Goal: Check status: Check status

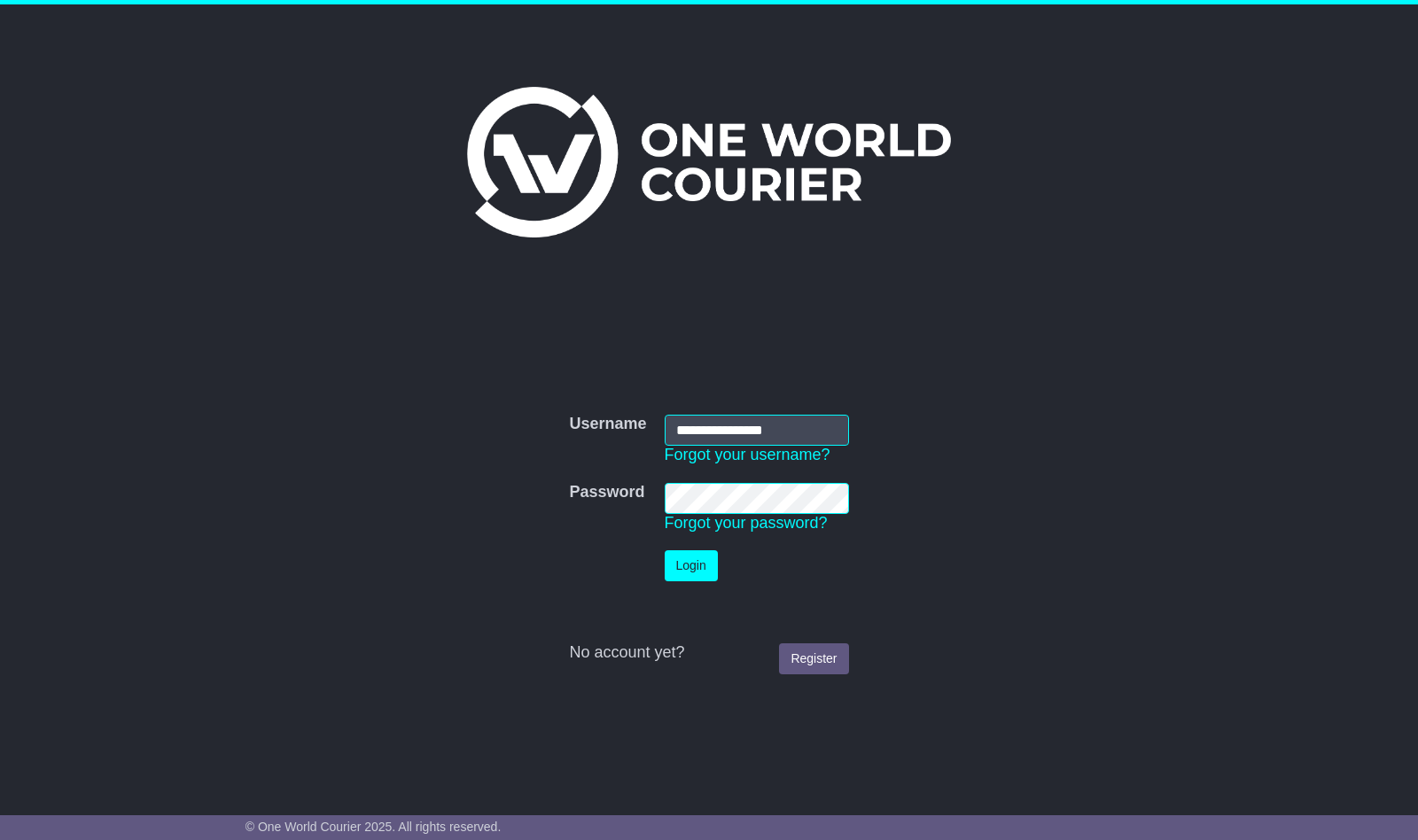
type input "**********"
click at [691, 565] on button "Login" at bounding box center [691, 565] width 54 height 31
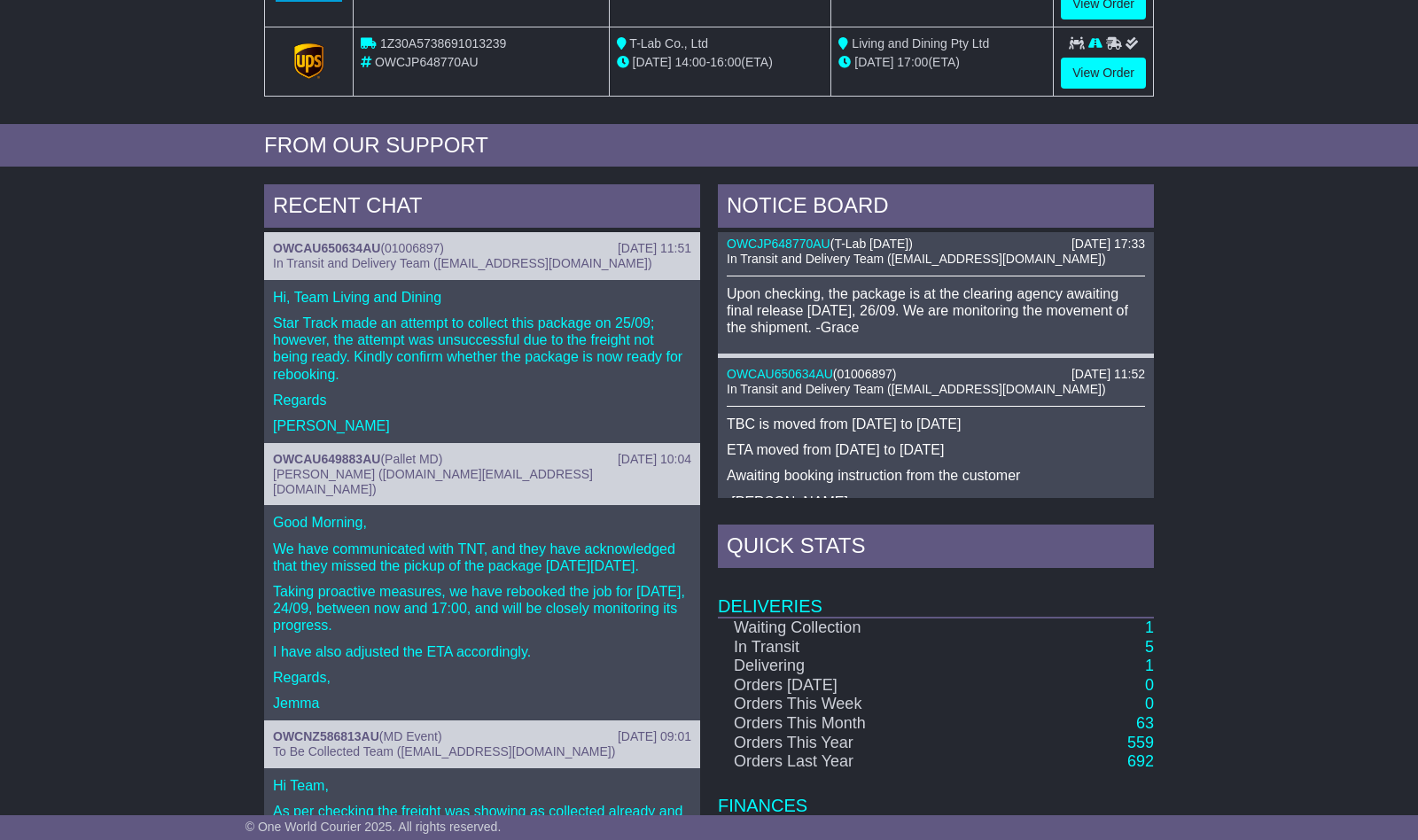
scroll to position [7, 0]
click at [1151, 662] on link "1" at bounding box center [1148, 664] width 8 height 18
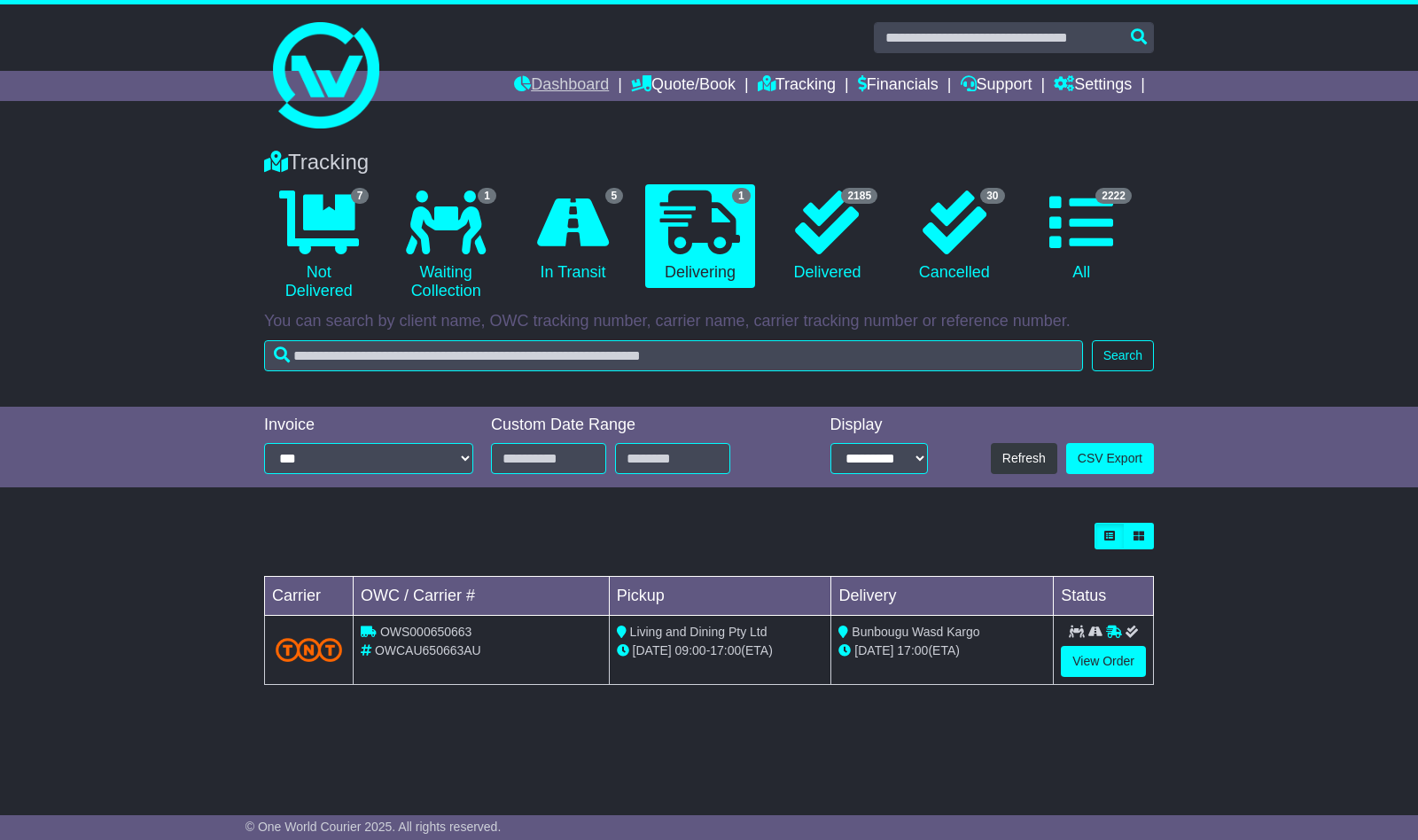
click at [534, 82] on link "Dashboard" at bounding box center [561, 86] width 95 height 30
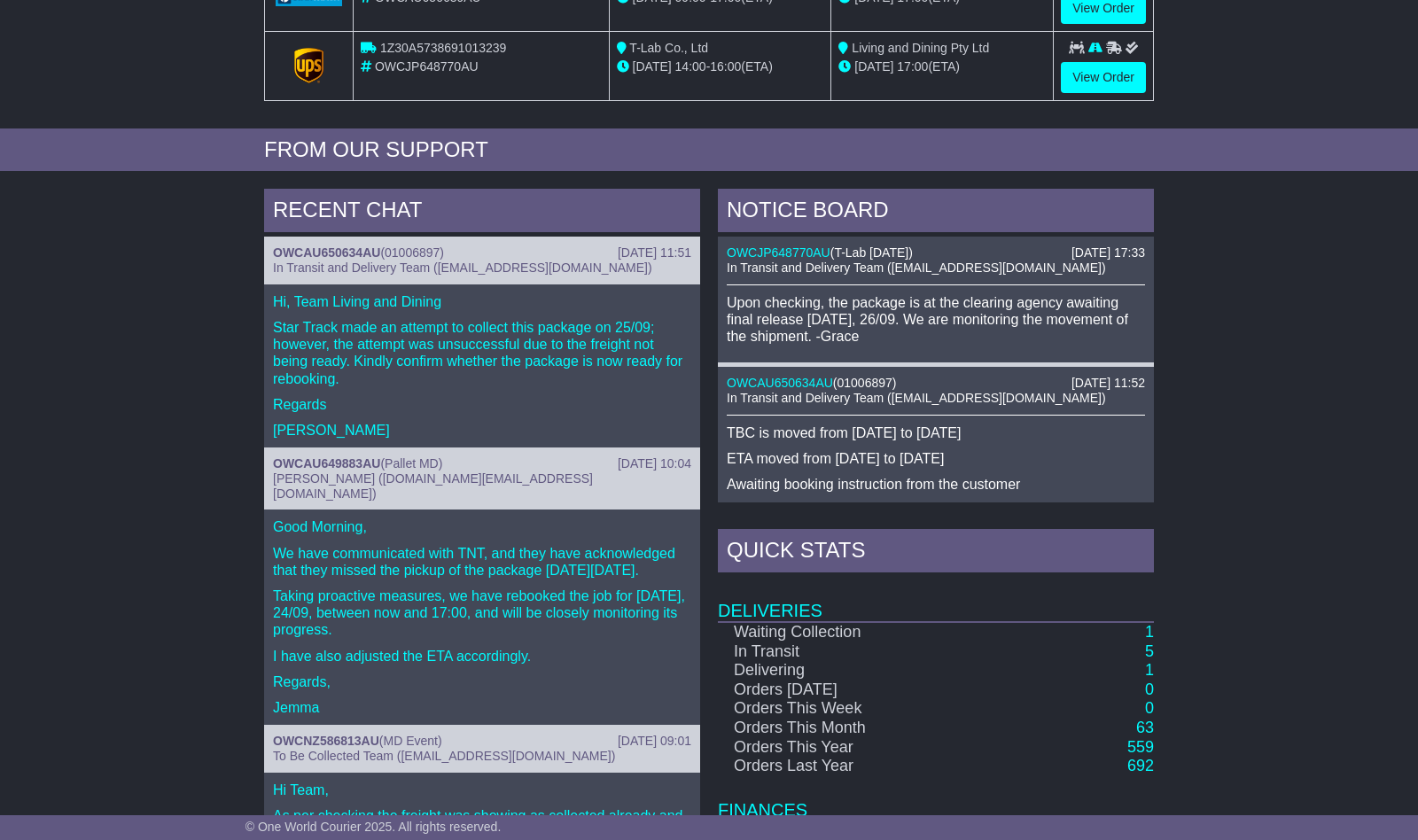
scroll to position [580, 0]
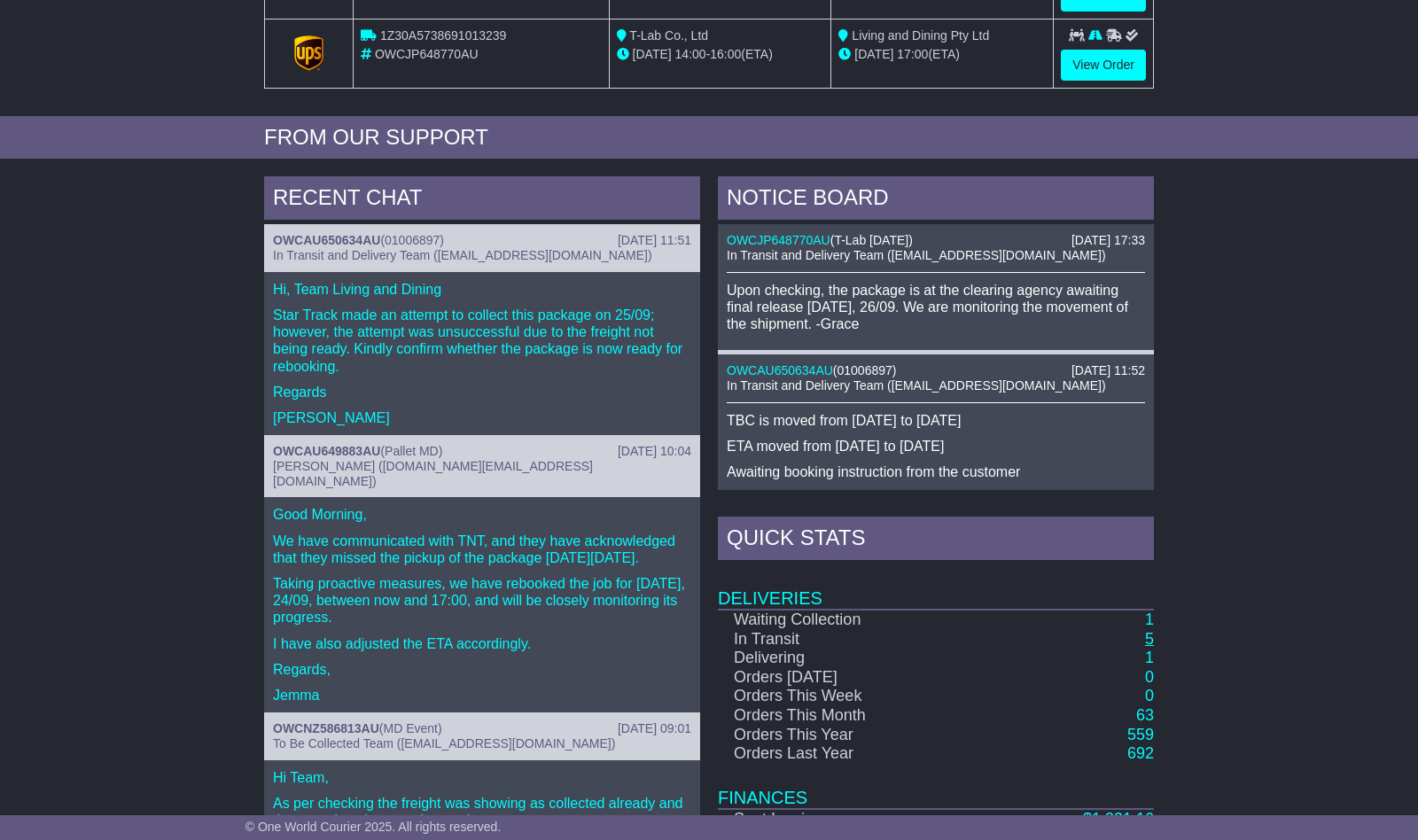
click at [1148, 635] on link "5" at bounding box center [1148, 638] width 8 height 18
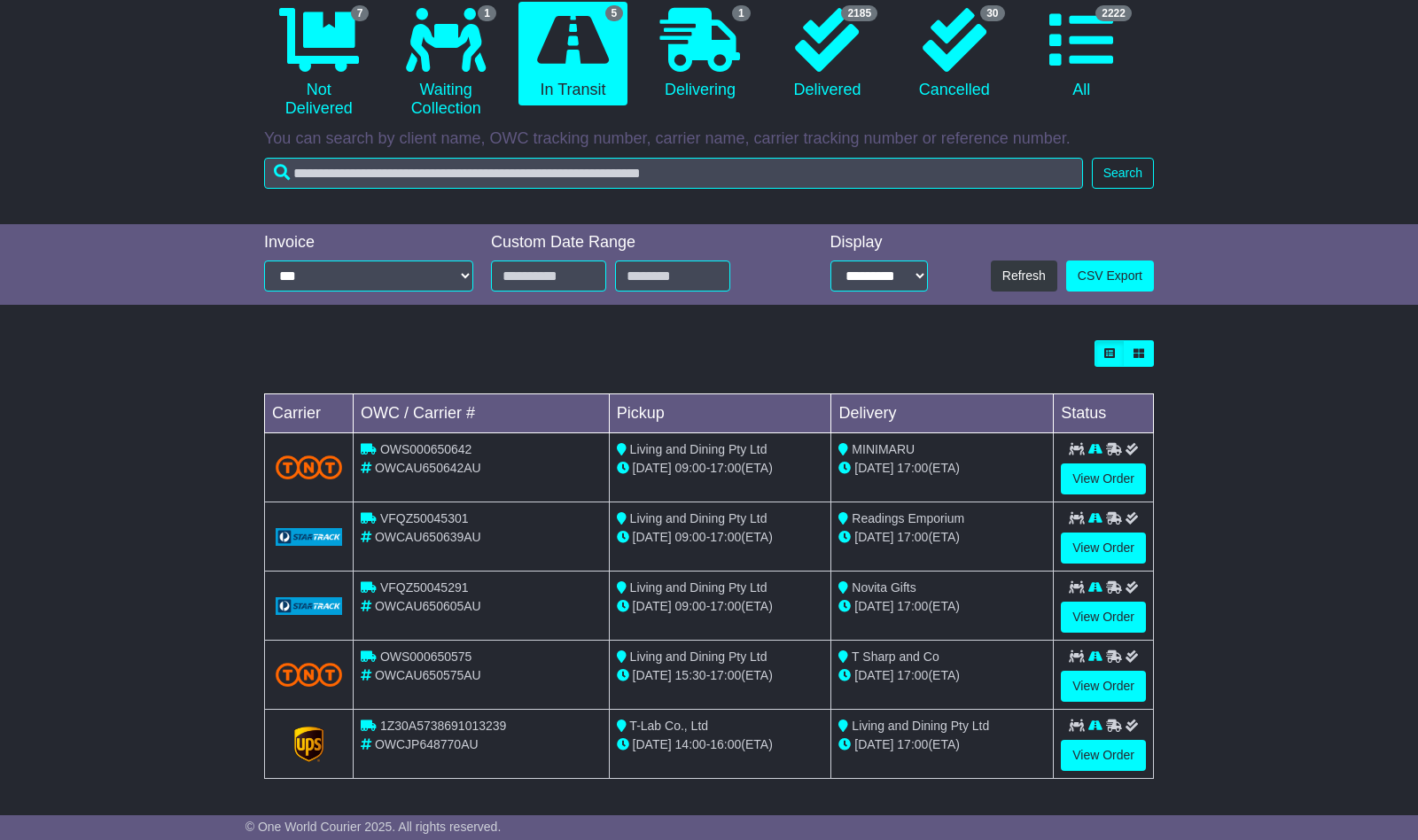
scroll to position [181, 0]
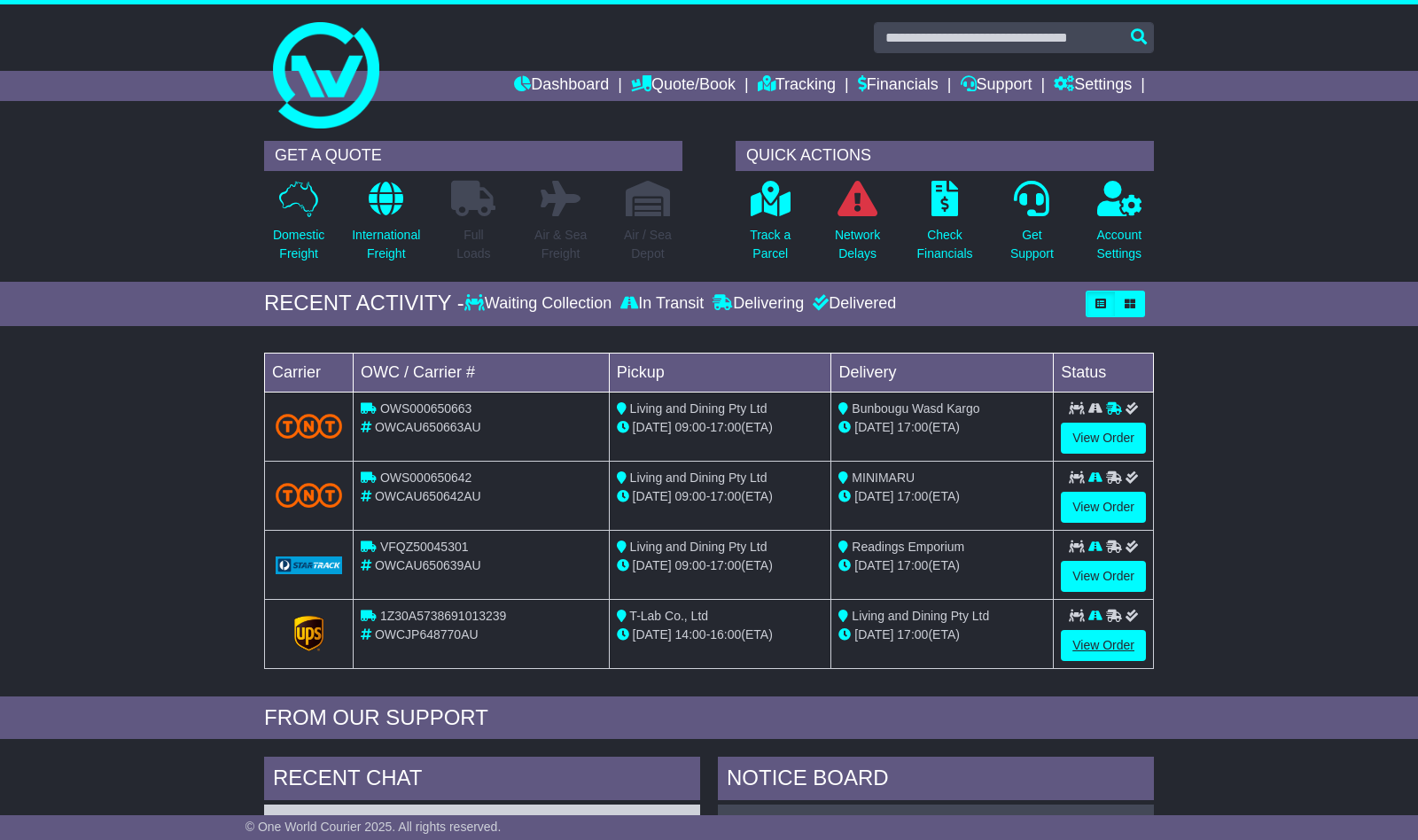
click at [1091, 646] on link "View Order" at bounding box center [1103, 645] width 85 height 31
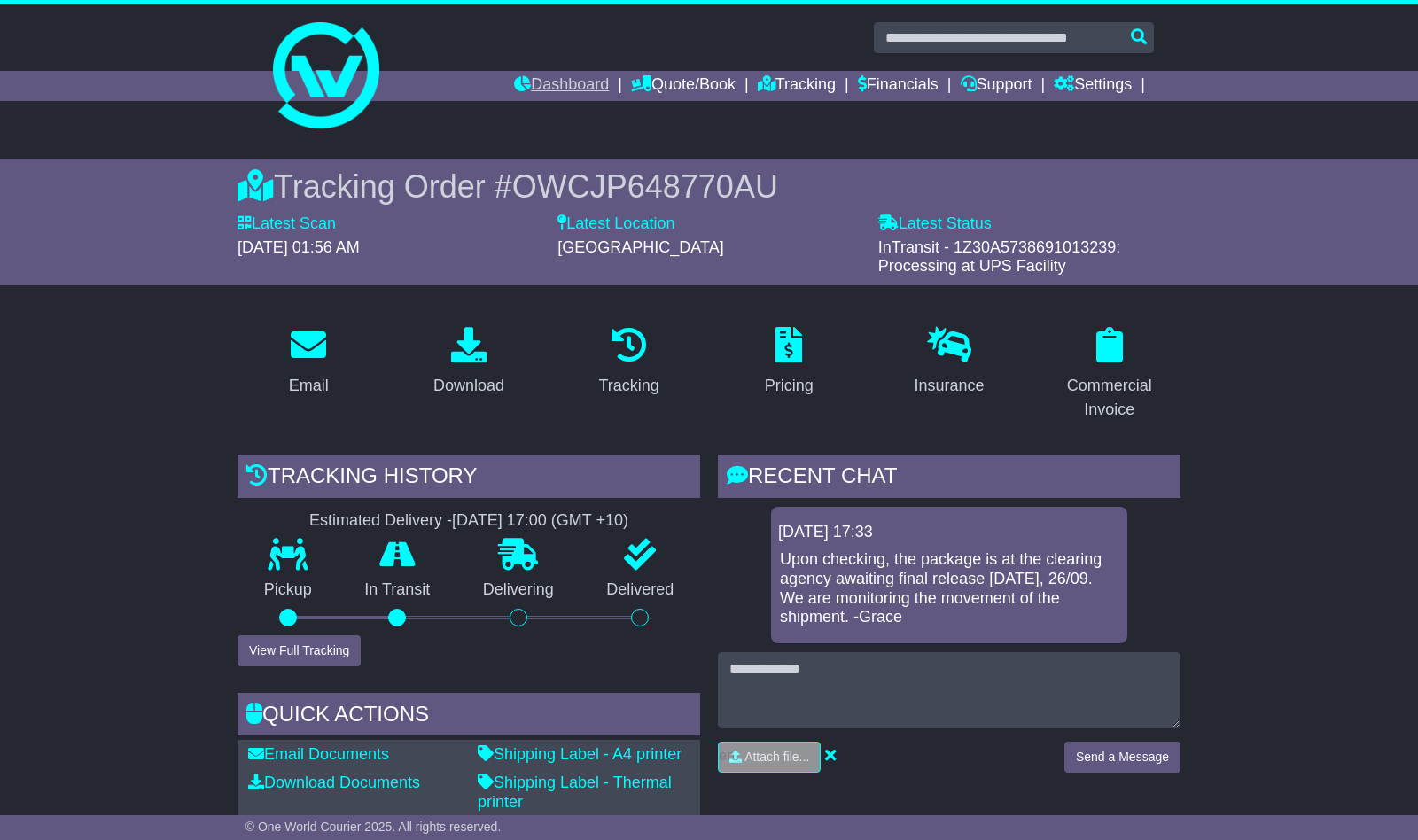
click at [543, 81] on link "Dashboard" at bounding box center [561, 86] width 95 height 30
